Goal: Information Seeking & Learning: Find specific page/section

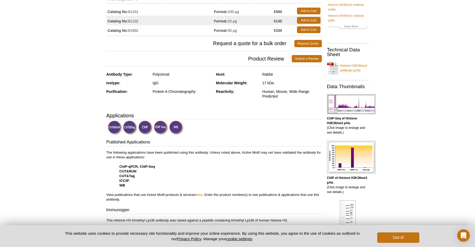
scroll to position [29, 0]
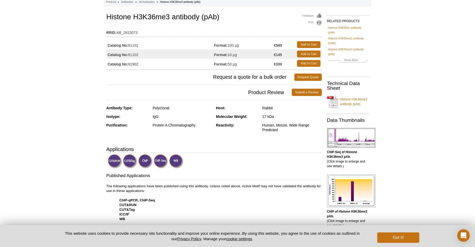
click at [128, 161] on img at bounding box center [130, 161] width 14 height 14
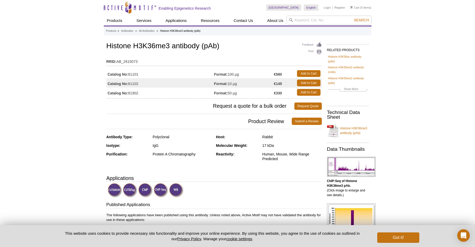
scroll to position [0, 0]
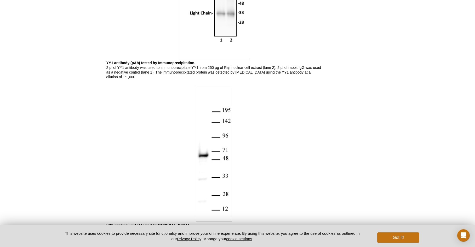
scroll to position [601, 0]
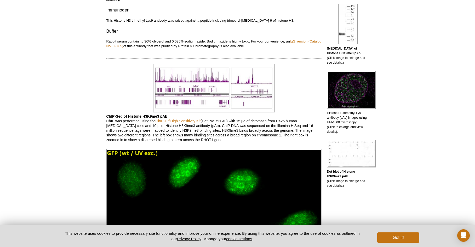
scroll to position [263, 0]
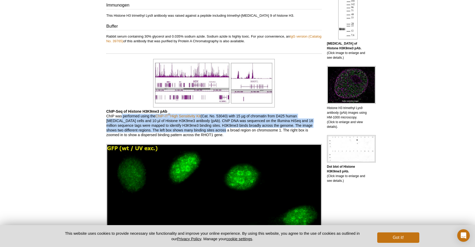
drag, startPoint x: 131, startPoint y: 116, endPoint x: 223, endPoint y: 132, distance: 93.0
click at [223, 132] on p "ChIP-Seq of Histone H3K9me3 pAb ChIP was performed using the ChIP-IT ® High Sen…" at bounding box center [213, 123] width 215 height 28
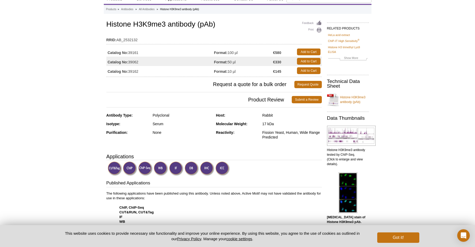
scroll to position [20, 0]
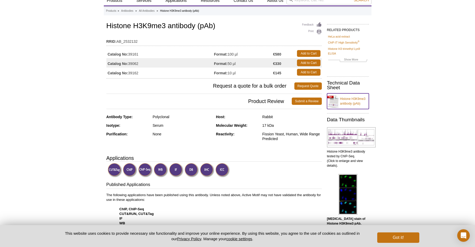
click at [354, 101] on link "Histone H3K9me3 antibody (pAb)" at bounding box center [348, 101] width 42 height 16
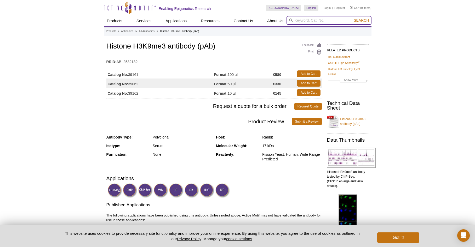
click at [311, 24] on input "search" at bounding box center [328, 20] width 85 height 9
paste input "H3K4me3"
type input "H3K4me3"
click at [352, 18] on button "Search" at bounding box center [361, 20] width 18 height 5
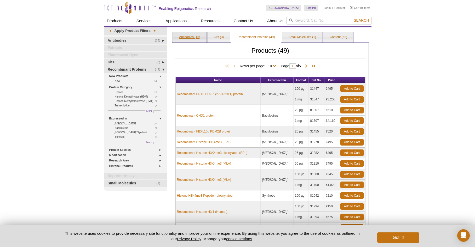
click at [185, 36] on link "Antibodies (15)" at bounding box center [190, 37] width 34 height 10
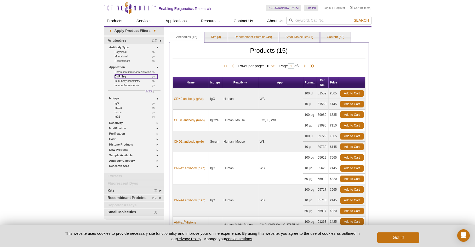
click at [123, 76] on link "(5) ChIP-Seq" at bounding box center [136, 76] width 43 height 4
click at [148, 91] on span "More" at bounding box center [149, 91] width 6 height 4
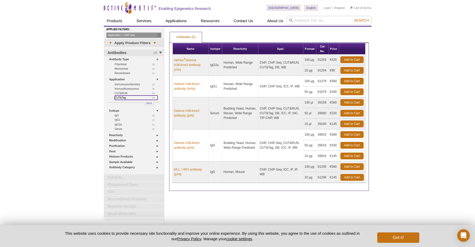
click at [123, 98] on link "(3) CUT&Tag" at bounding box center [136, 98] width 43 height 4
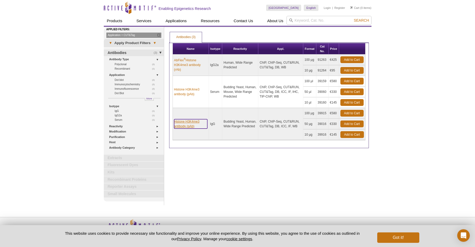
click at [185, 124] on link "Histone H3K4me3 antibody (pAb)" at bounding box center [190, 123] width 33 height 9
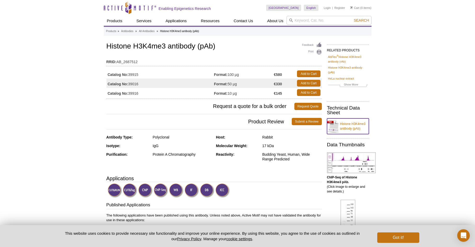
click at [352, 128] on link "Histone H3K4me3 antibody (pAb)" at bounding box center [348, 127] width 42 height 16
